Goal: Task Accomplishment & Management: Manage account settings

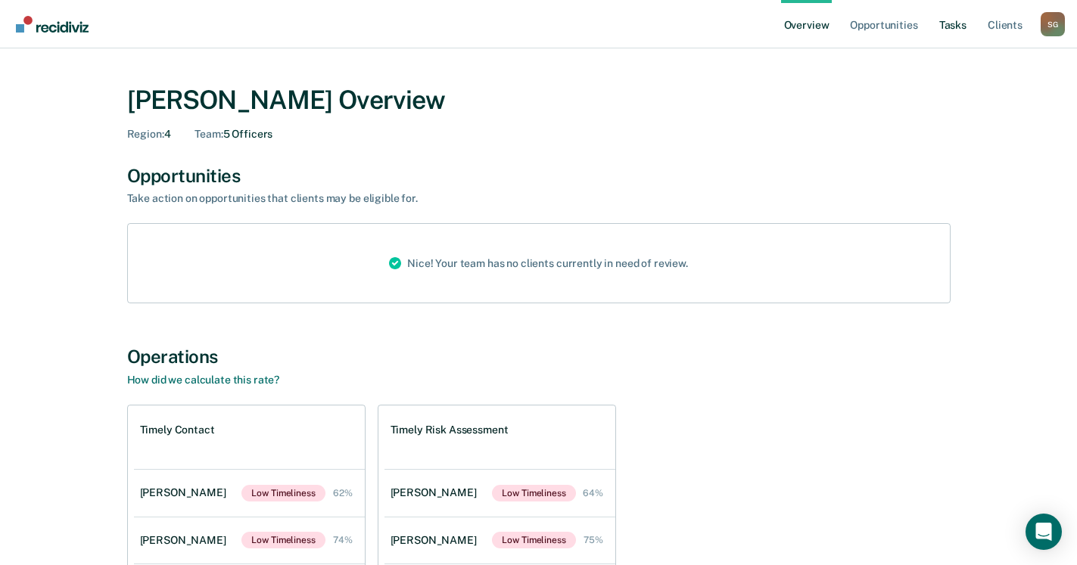
click at [957, 21] on link "Tasks" at bounding box center [952, 24] width 33 height 48
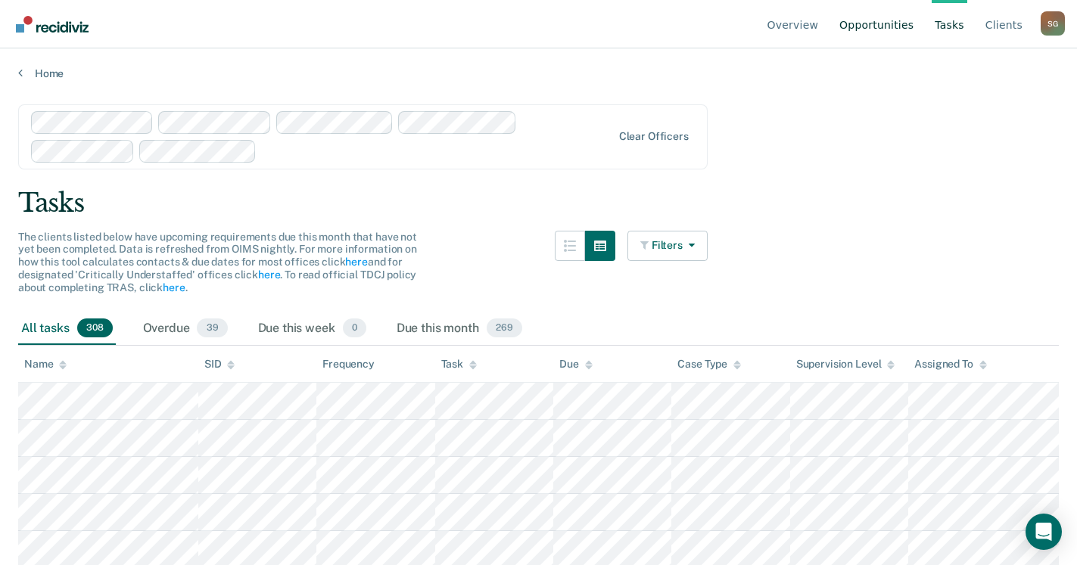
click at [884, 31] on link "Opportunities" at bounding box center [876, 24] width 80 height 48
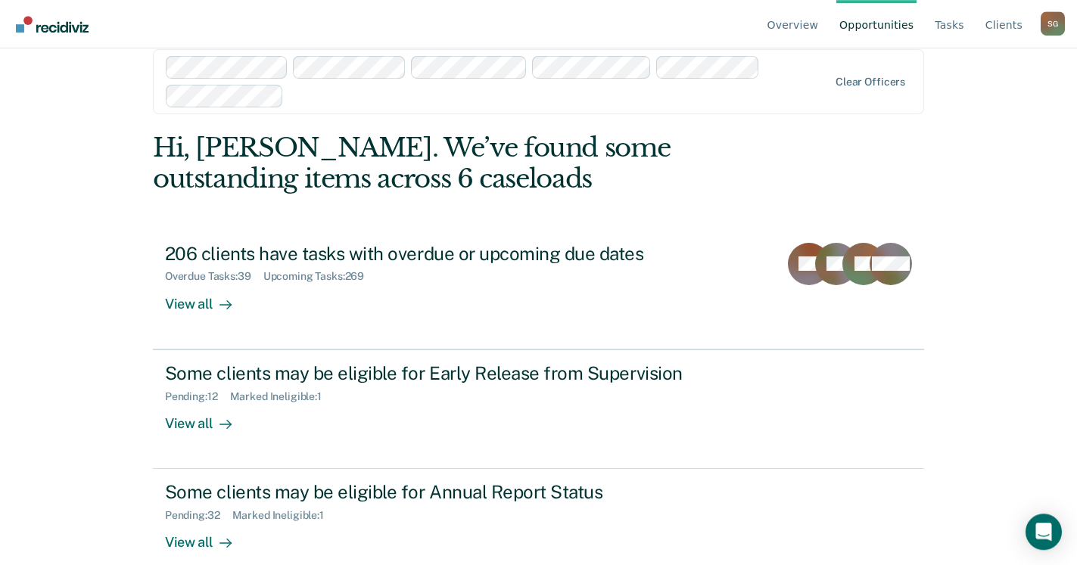
scroll to position [46, 0]
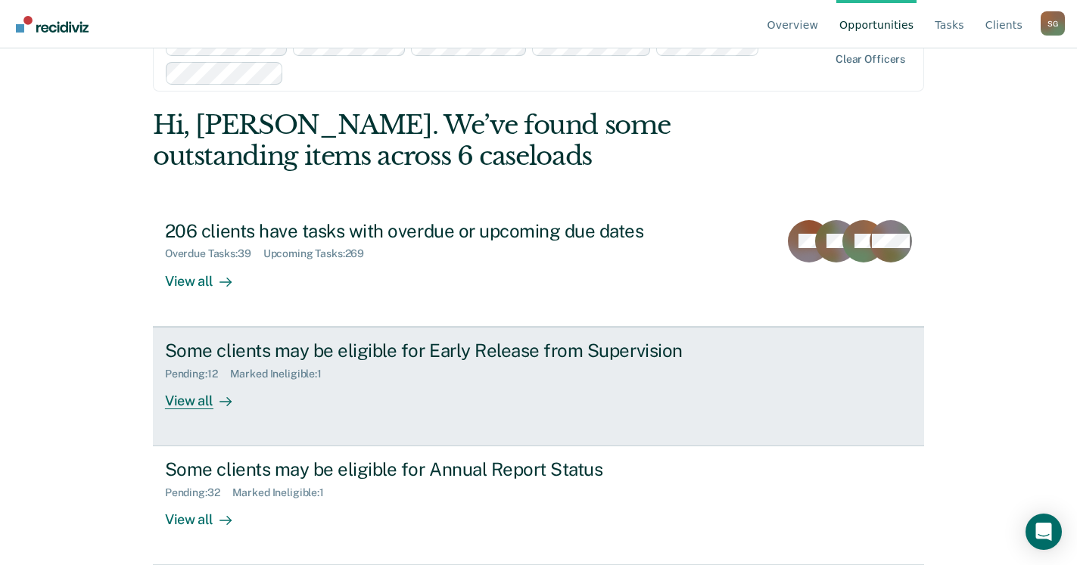
click at [182, 402] on div "View all" at bounding box center [207, 395] width 85 height 30
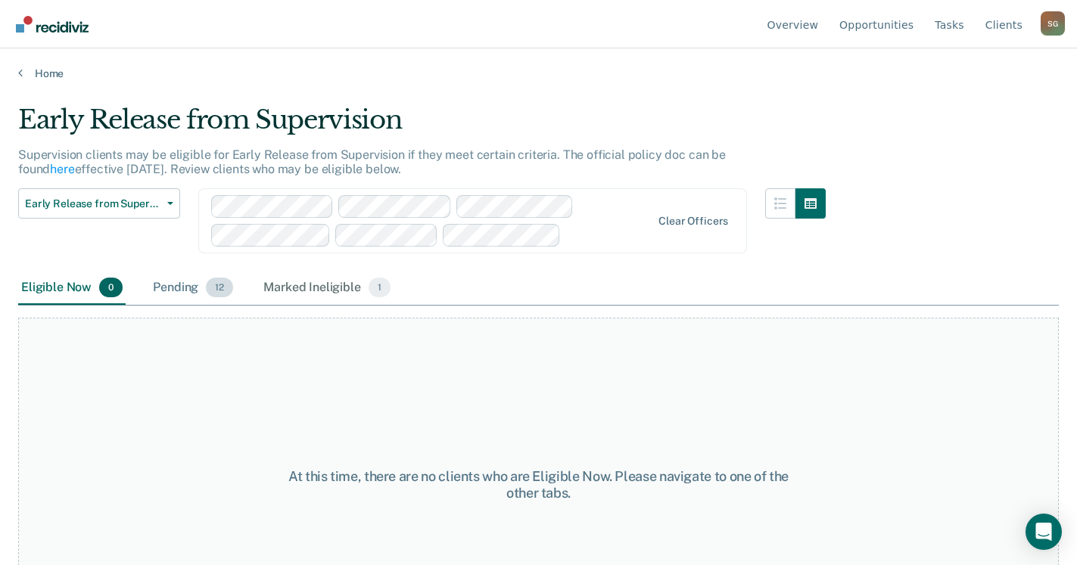
click at [180, 279] on div "Pending 12" at bounding box center [193, 288] width 86 height 33
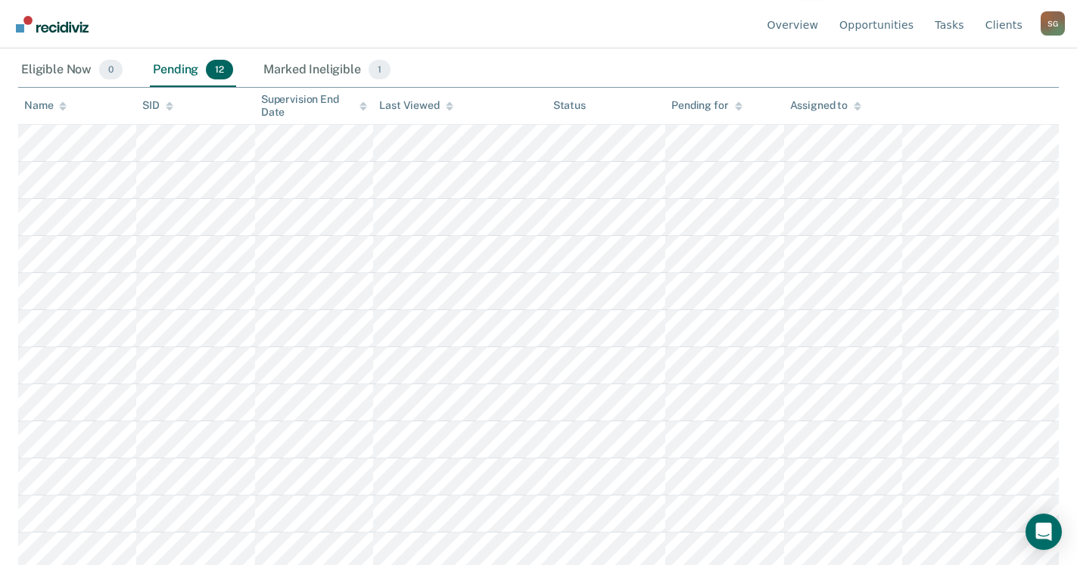
scroll to position [222, 0]
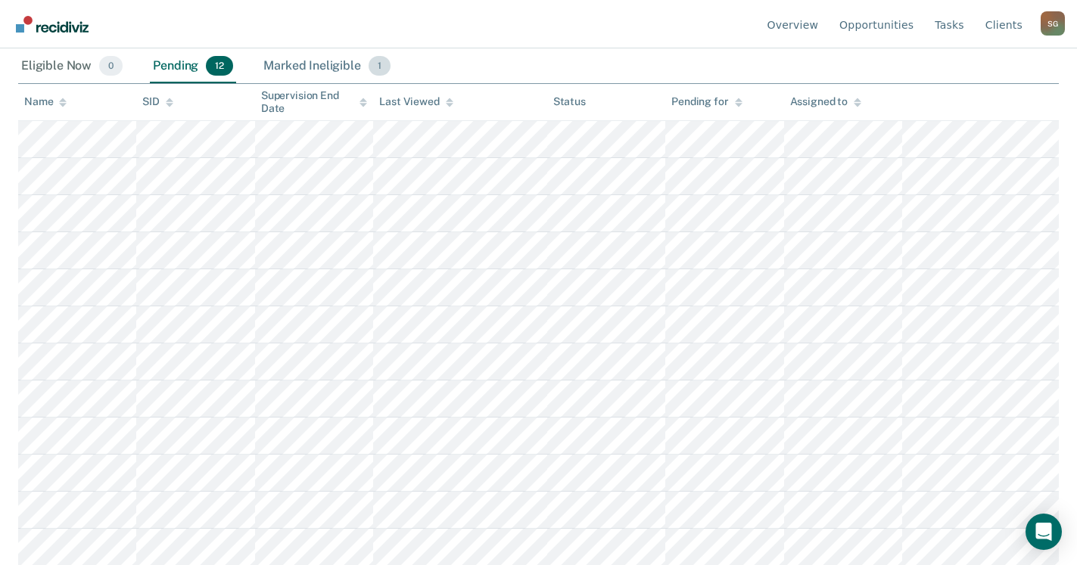
click at [289, 72] on div "Marked Ineligible 1" at bounding box center [326, 66] width 133 height 33
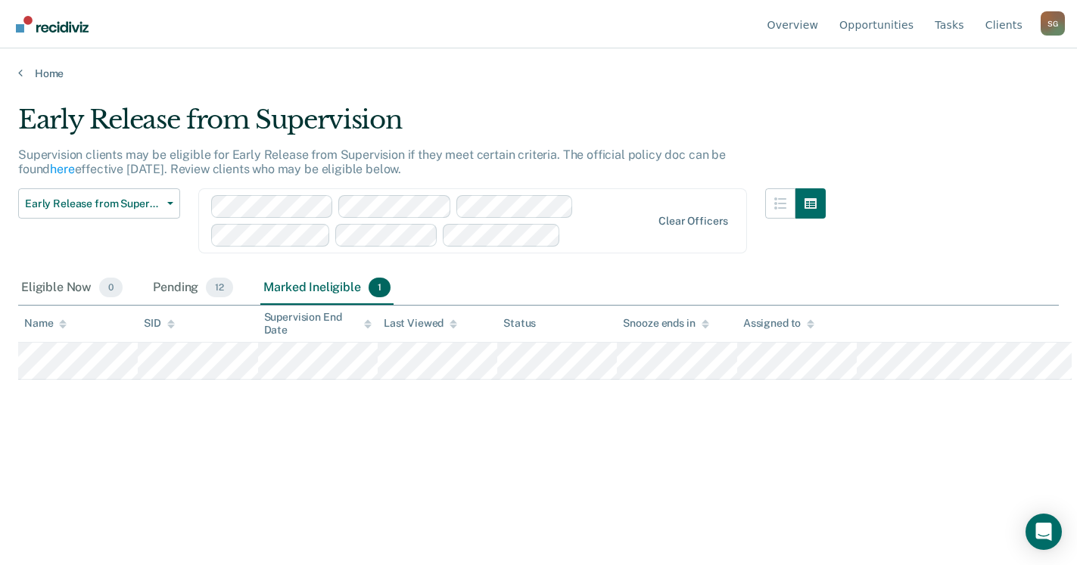
scroll to position [0, 0]
click at [176, 284] on div "Pending 12" at bounding box center [193, 288] width 86 height 33
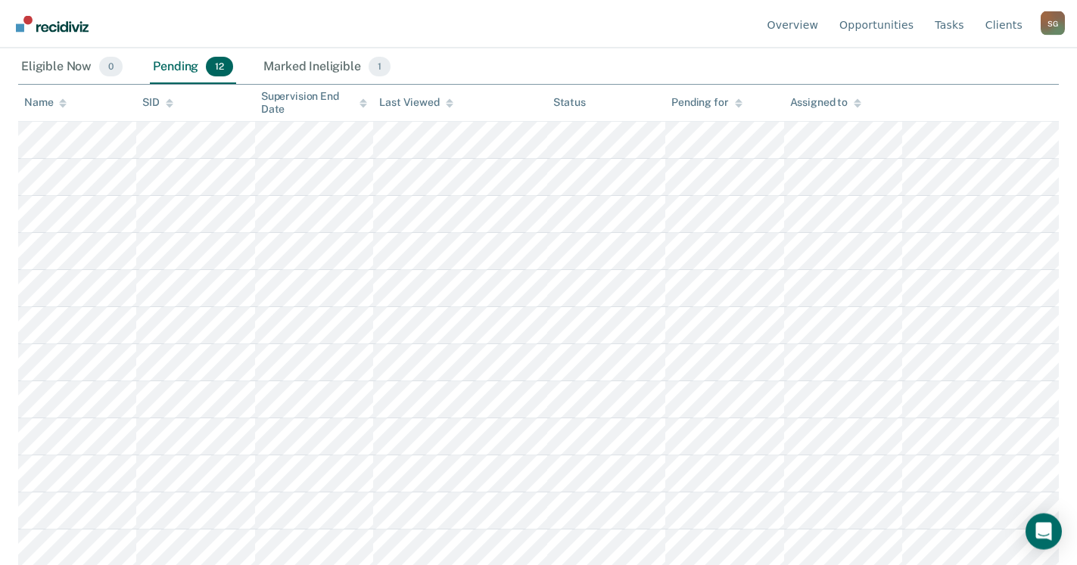
scroll to position [222, 0]
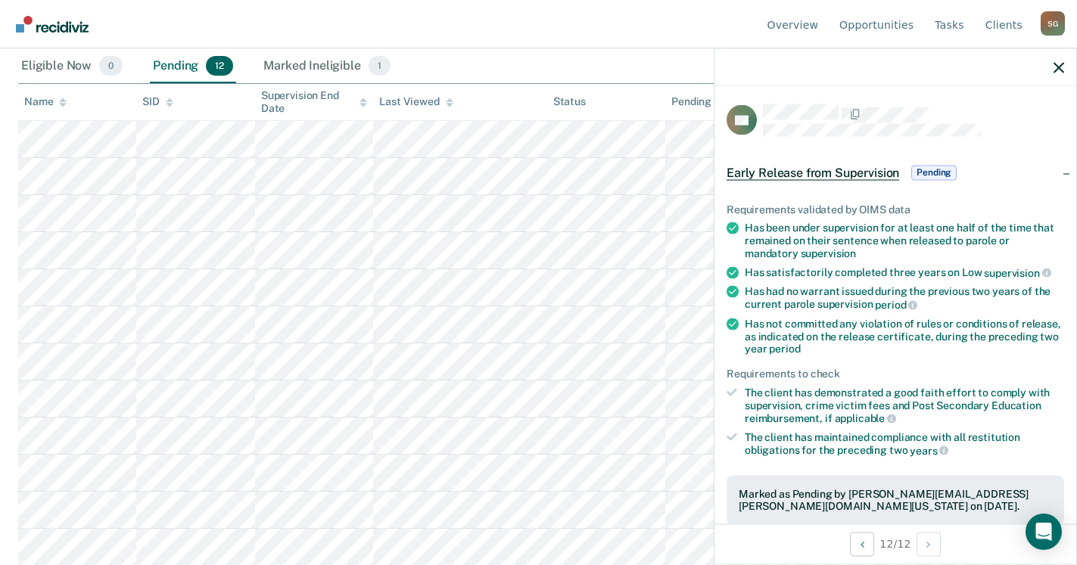
click at [937, 170] on span "Pending" at bounding box center [933, 172] width 45 height 15
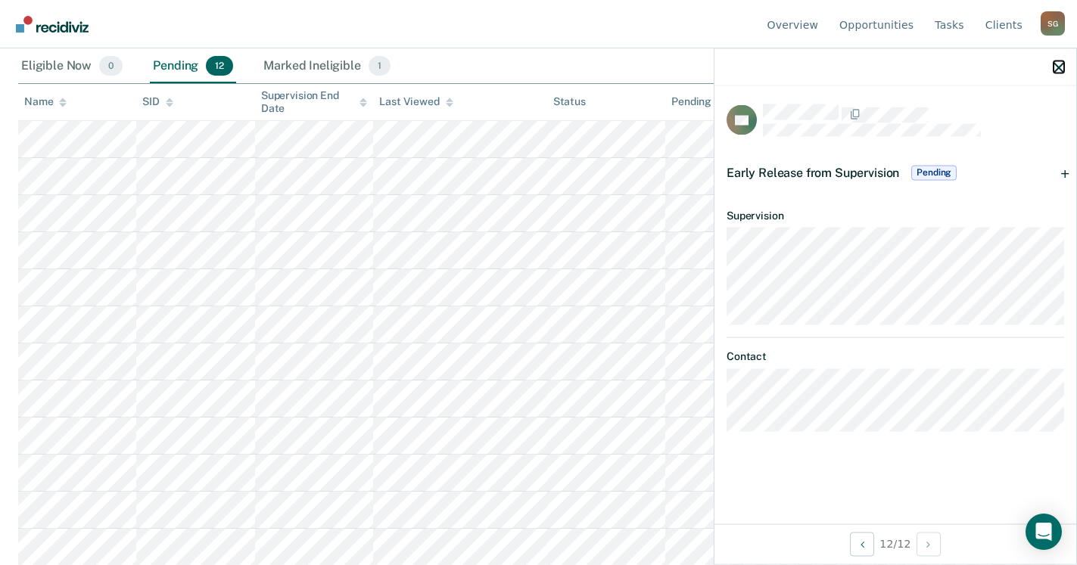
click at [1058, 66] on icon "button" at bounding box center [1059, 67] width 11 height 11
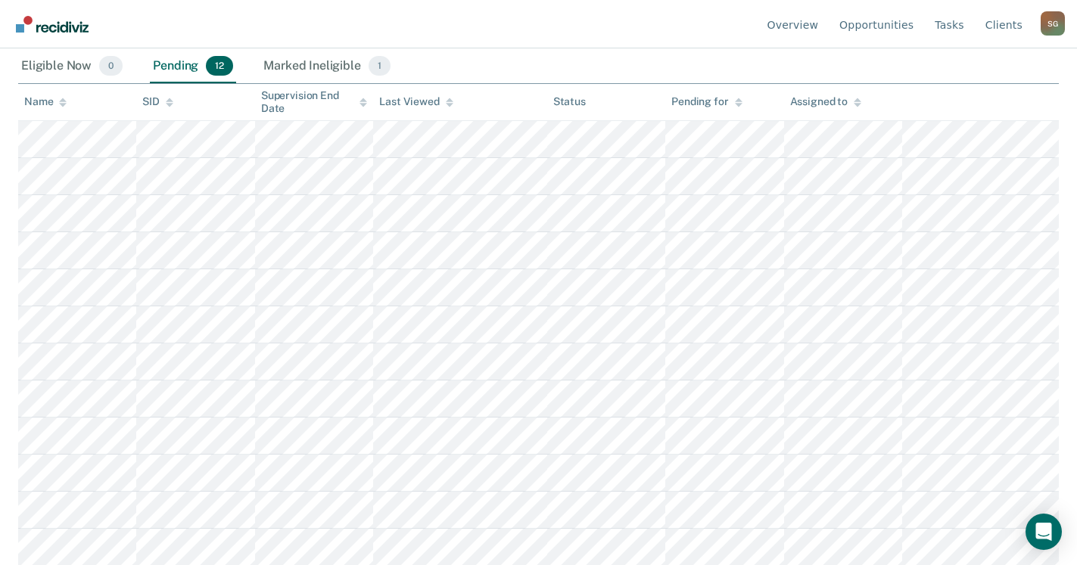
scroll to position [67, 0]
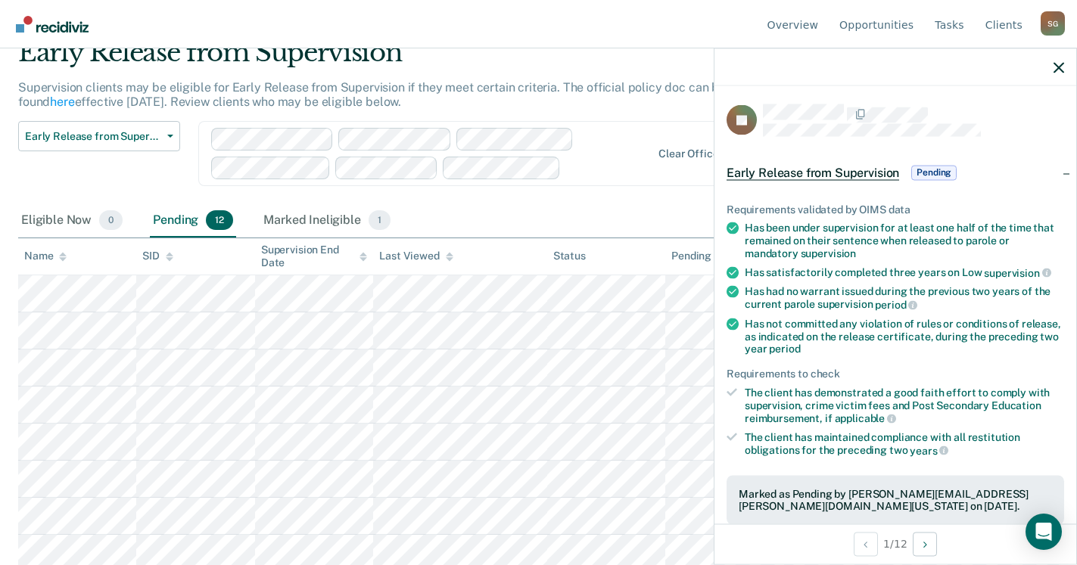
click at [932, 167] on span "Pending" at bounding box center [933, 172] width 45 height 15
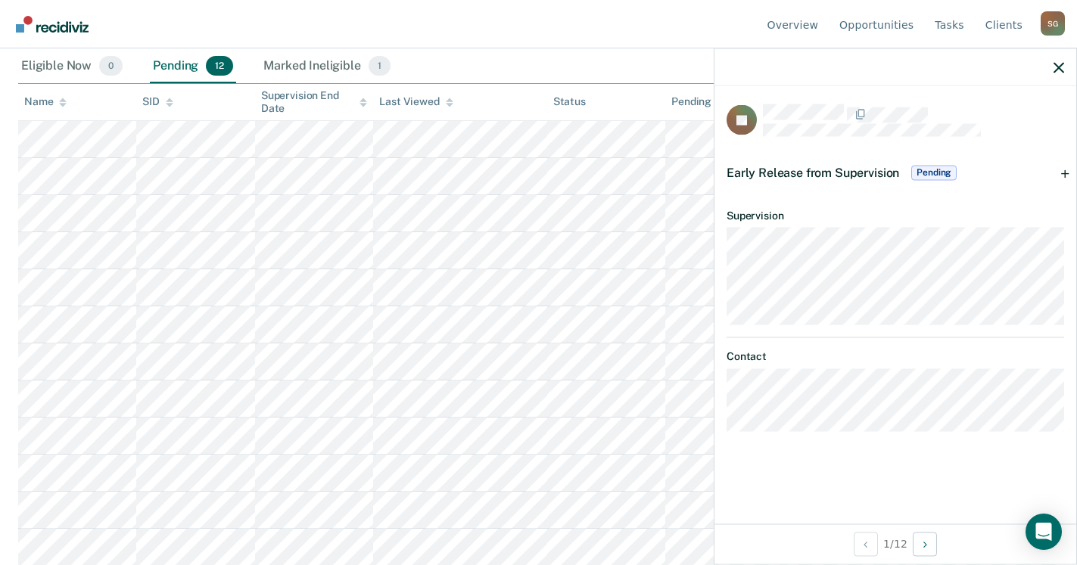
scroll to position [0, 0]
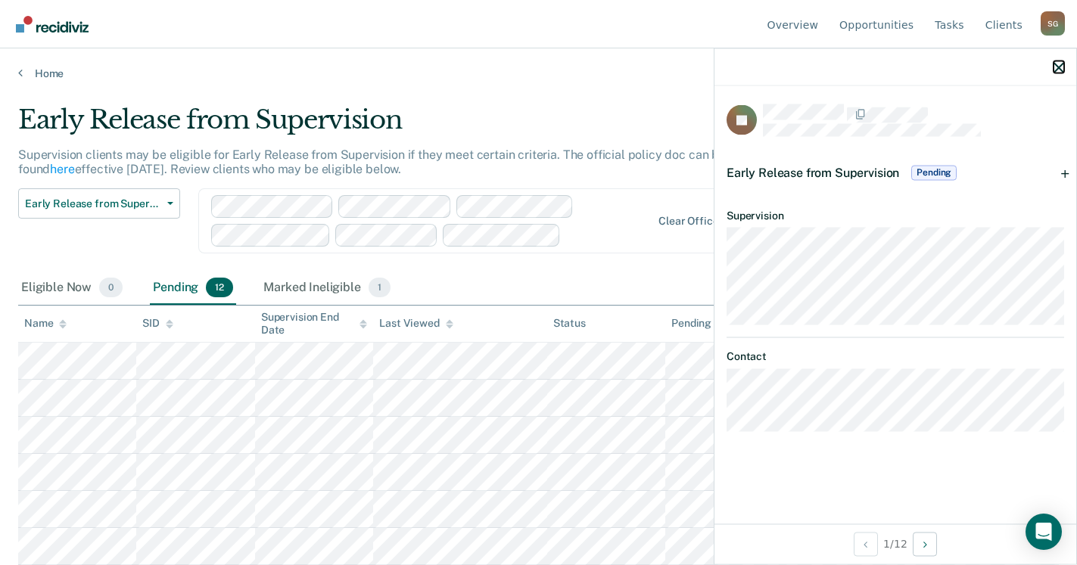
click at [1060, 70] on icon "button" at bounding box center [1059, 67] width 11 height 11
